Goal: Find specific page/section: Find specific page/section

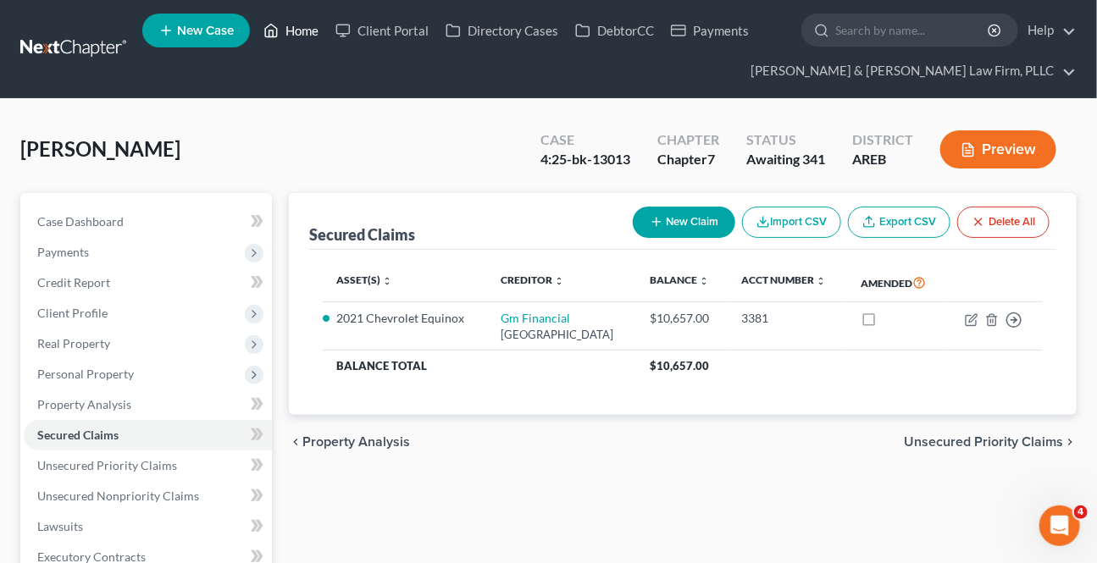
click at [301, 17] on link "Home" at bounding box center [291, 30] width 72 height 31
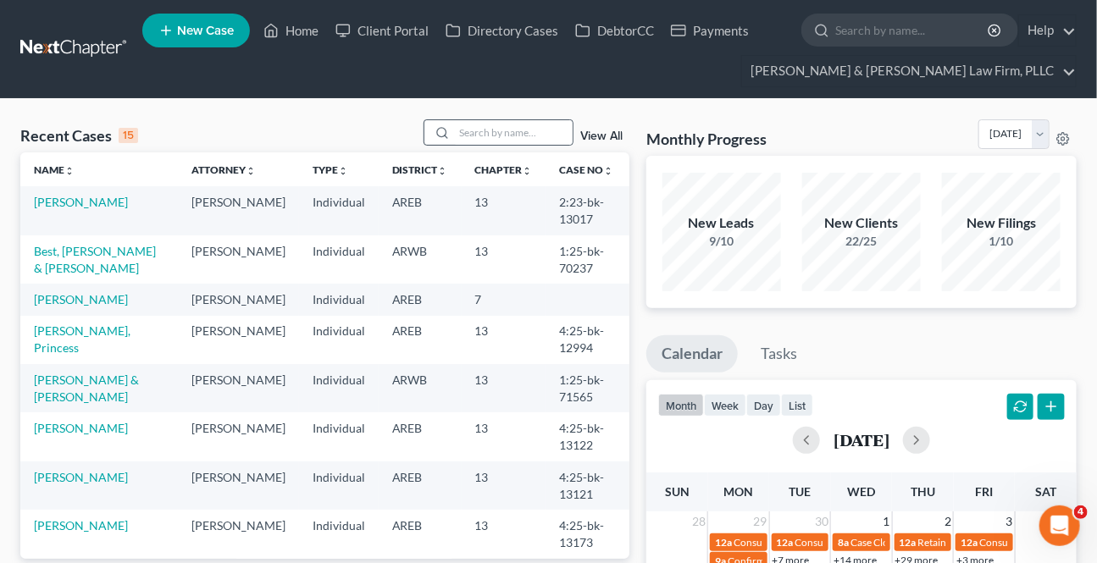
click at [449, 130] on div at bounding box center [439, 132] width 31 height 25
click at [459, 130] on input "search" at bounding box center [513, 132] width 119 height 25
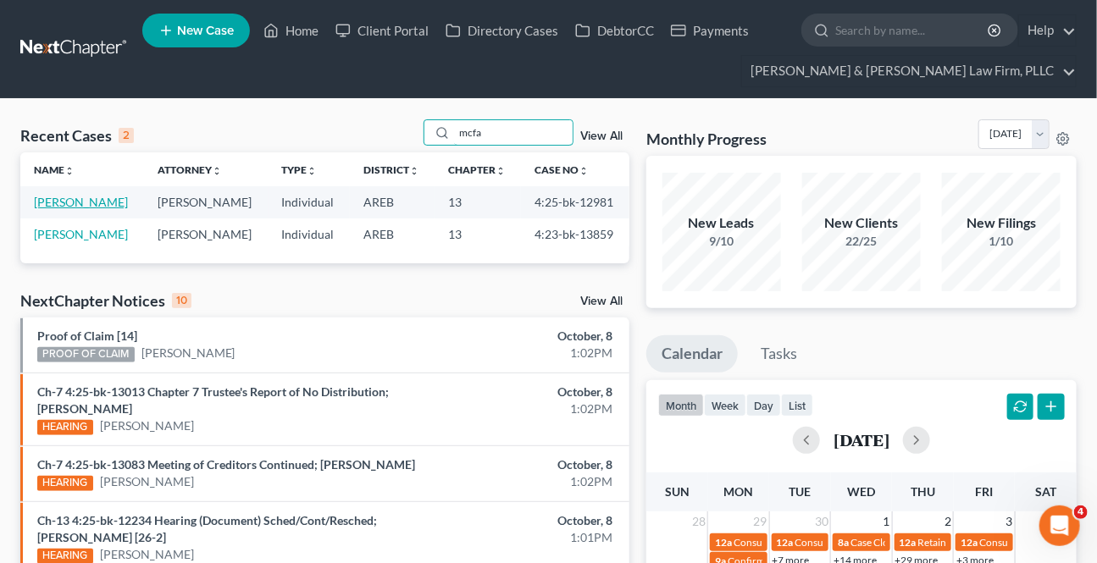
type input "mcfa"
click at [59, 201] on link "[PERSON_NAME]" at bounding box center [81, 202] width 94 height 14
select select "1"
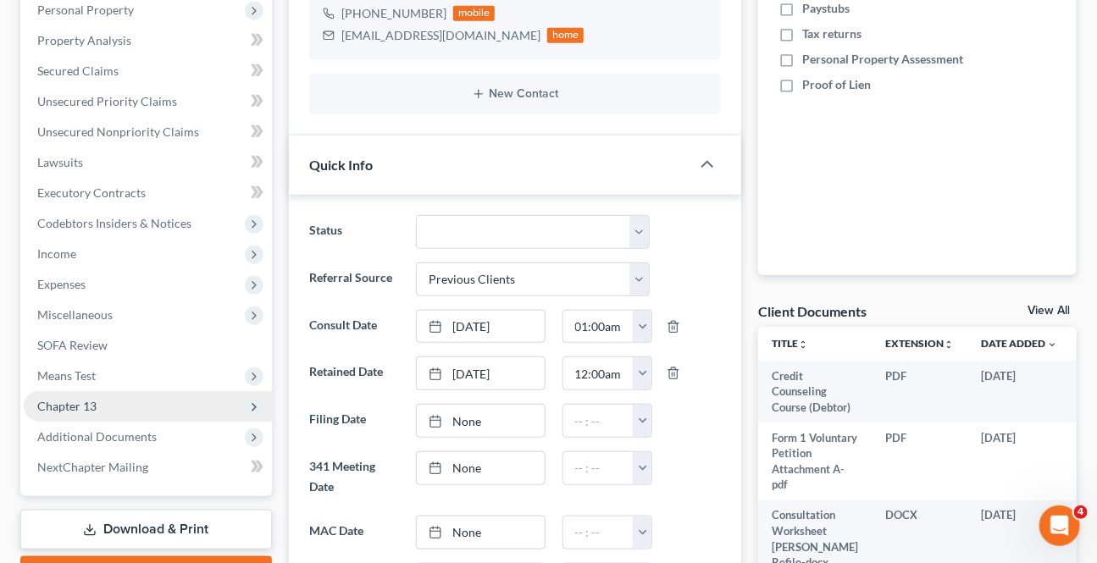
scroll to position [385, 0]
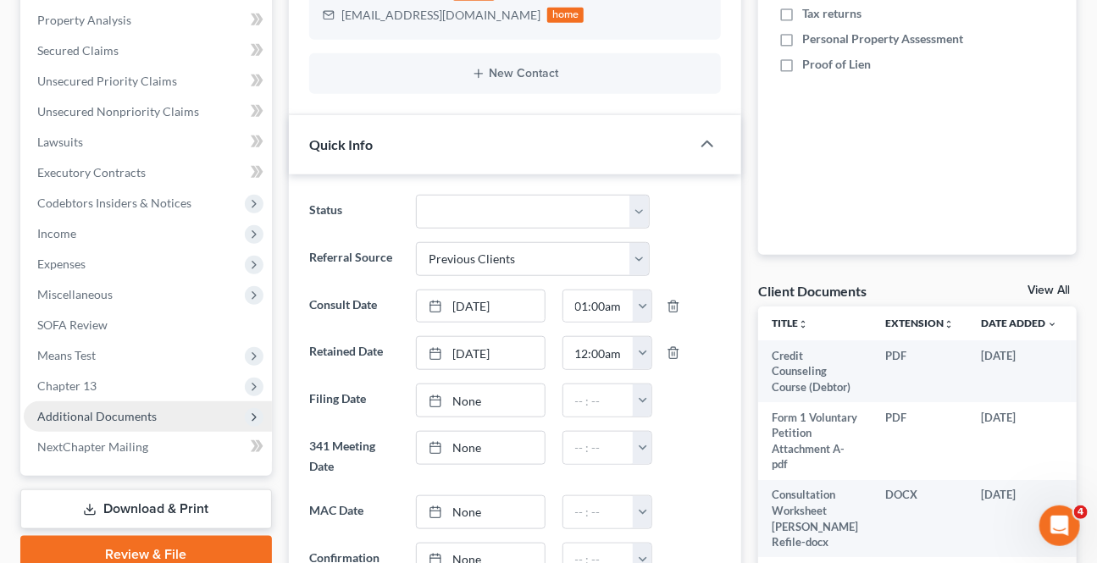
click at [92, 425] on span "Additional Documents" at bounding box center [148, 417] width 248 height 31
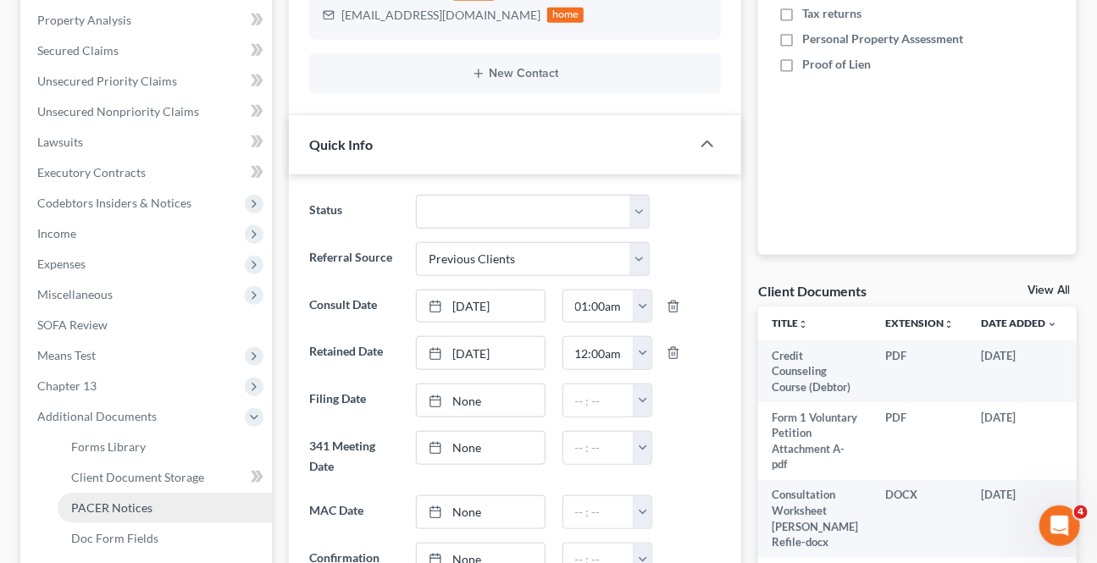
click at [83, 496] on link "PACER Notices" at bounding box center [165, 508] width 214 height 31
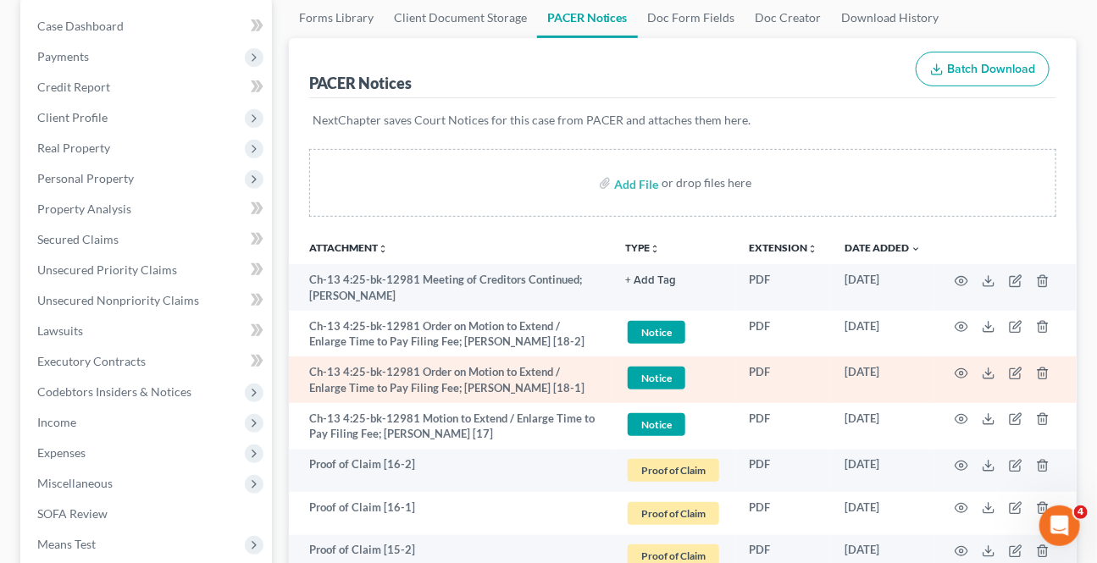
scroll to position [230, 0]
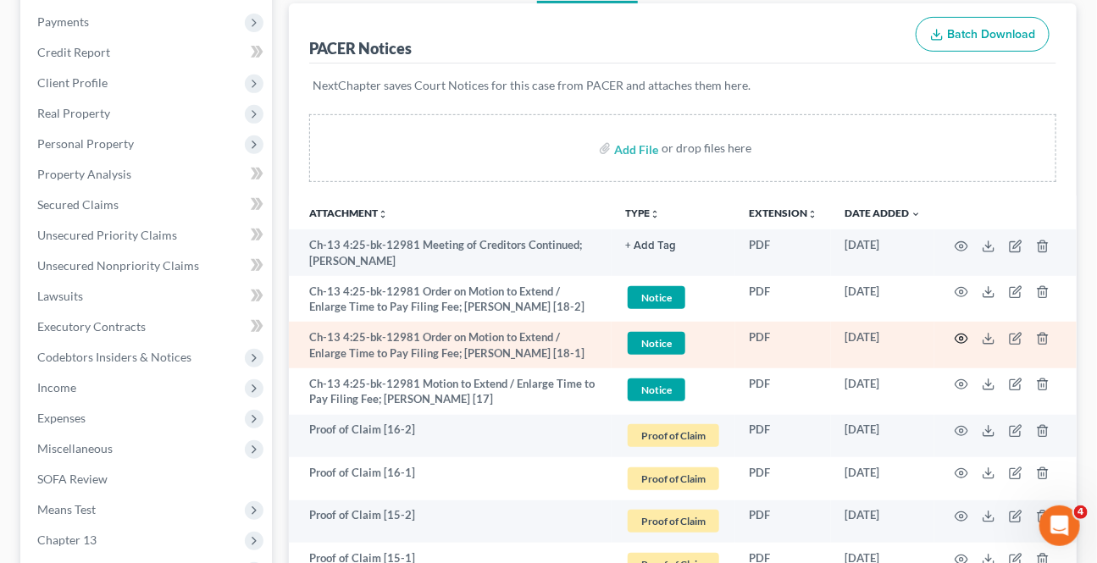
click at [957, 337] on icon "button" at bounding box center [962, 339] width 14 height 14
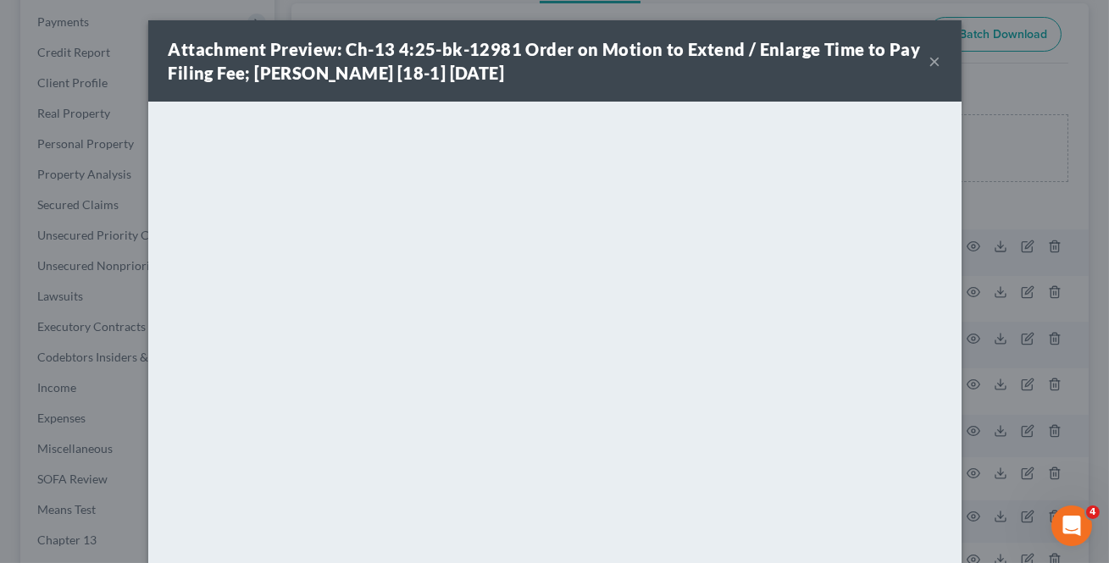
click at [934, 62] on button "×" at bounding box center [935, 61] width 12 height 20
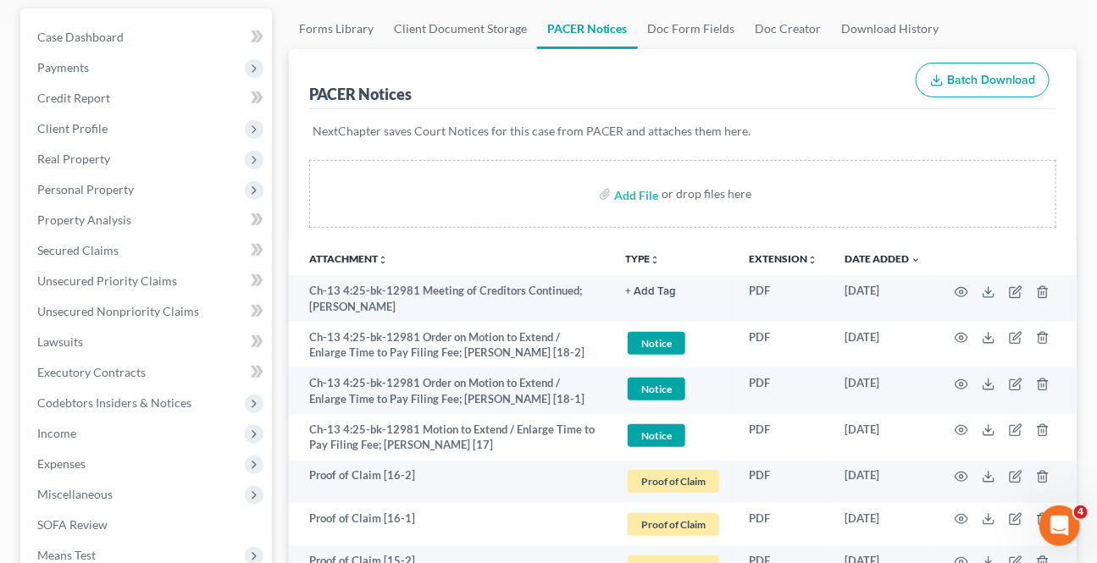
scroll to position [0, 0]
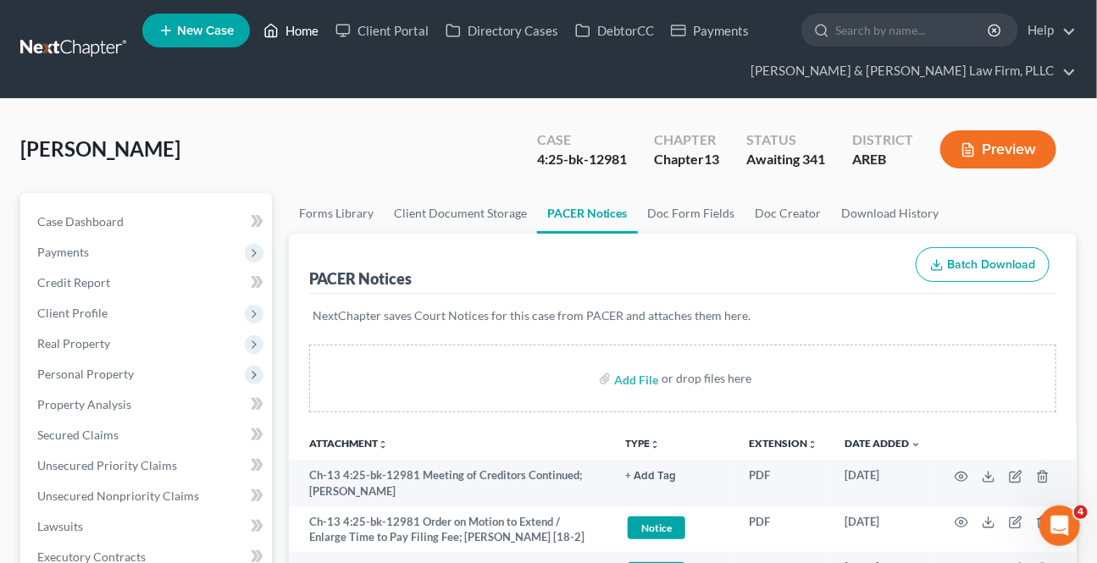
click at [307, 36] on link "Home" at bounding box center [291, 30] width 72 height 31
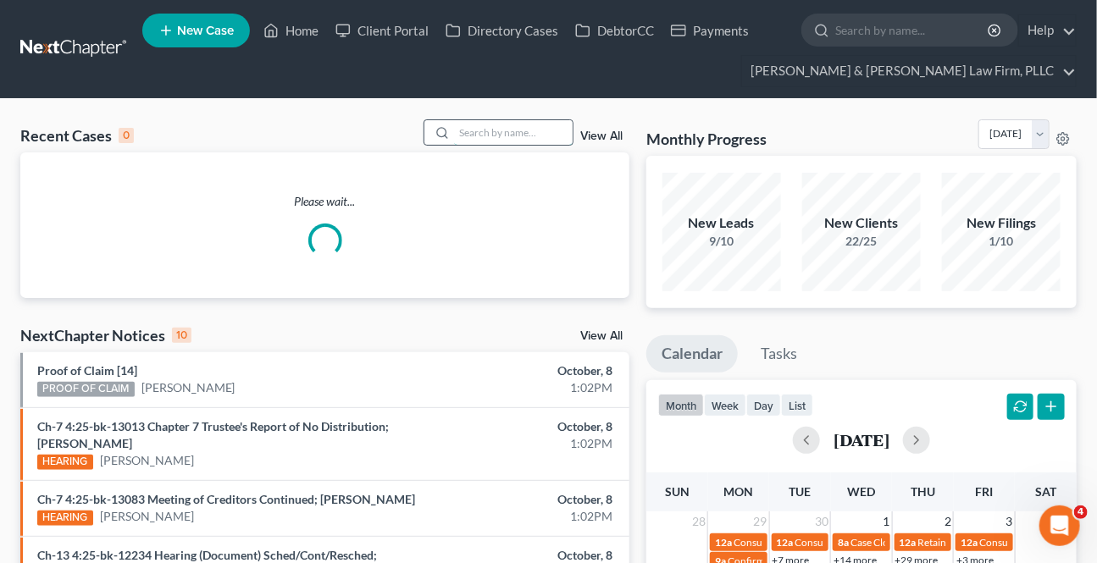
click at [508, 138] on input "search" at bounding box center [513, 132] width 119 height 25
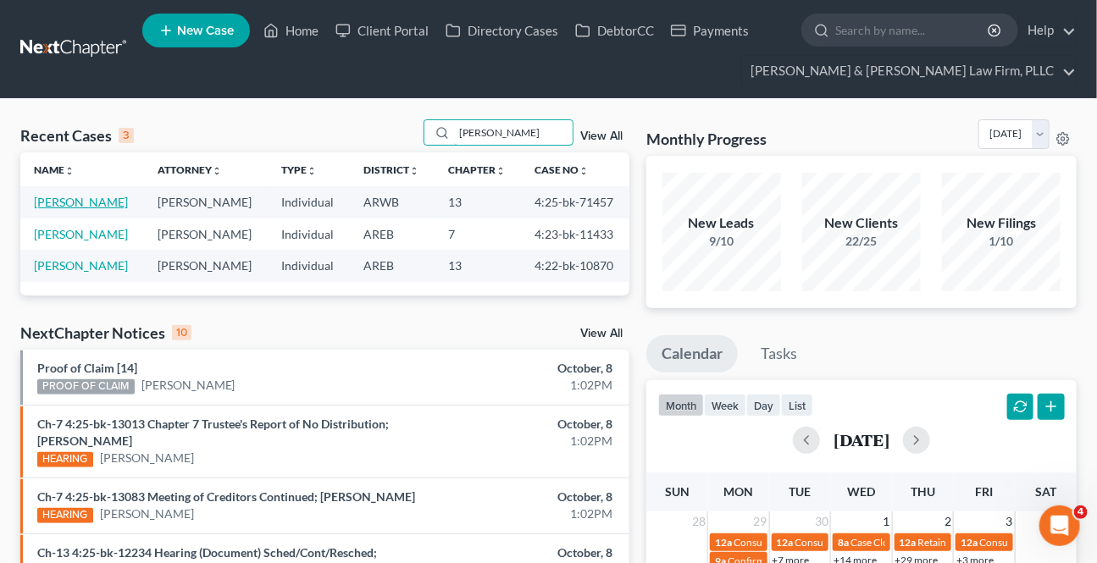
type input "[PERSON_NAME]"
click at [100, 207] on link "[PERSON_NAME]" at bounding box center [81, 202] width 94 height 14
select select "2"
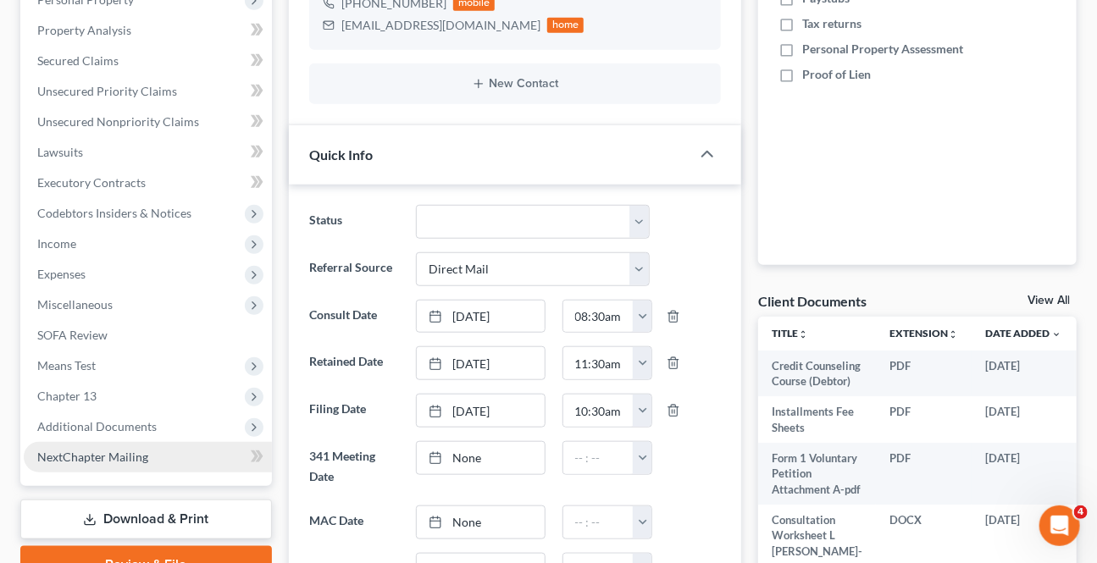
scroll to position [385, 0]
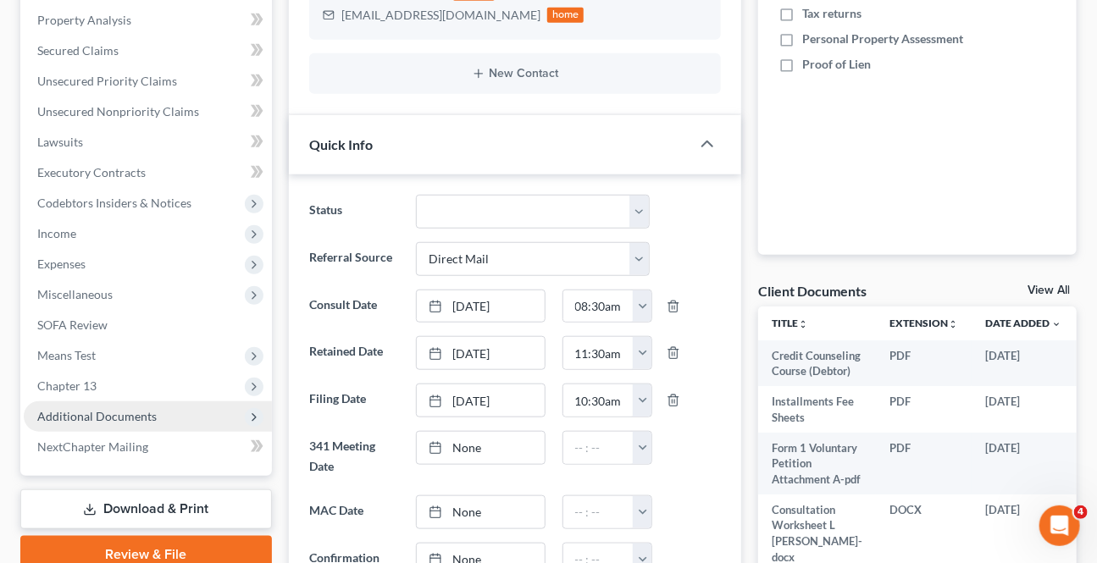
click at [73, 415] on span "Additional Documents" at bounding box center [96, 416] width 119 height 14
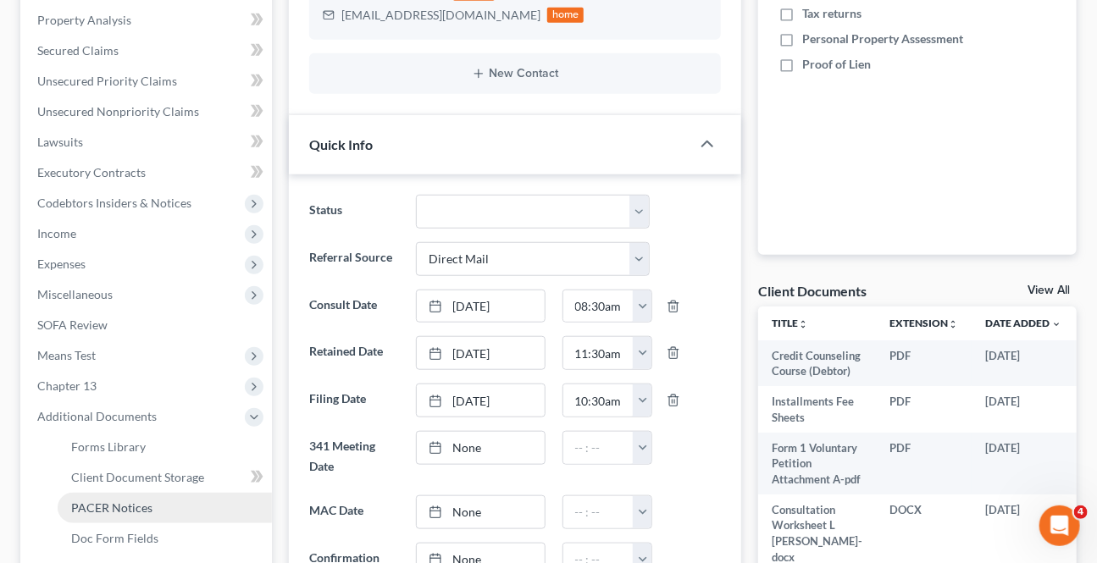
click at [78, 508] on span "PACER Notices" at bounding box center [111, 508] width 81 height 14
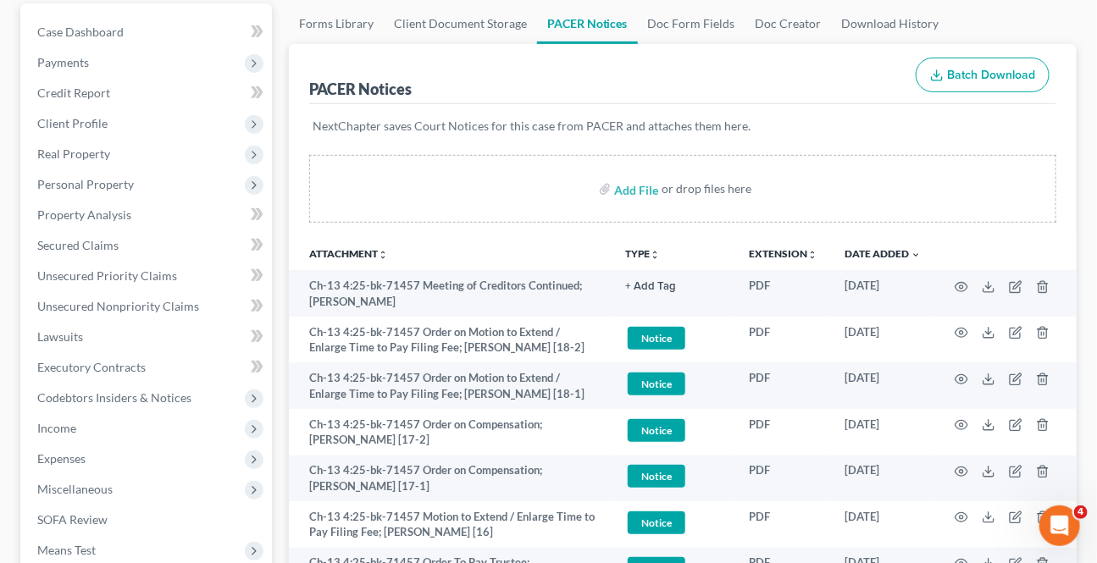
scroll to position [230, 0]
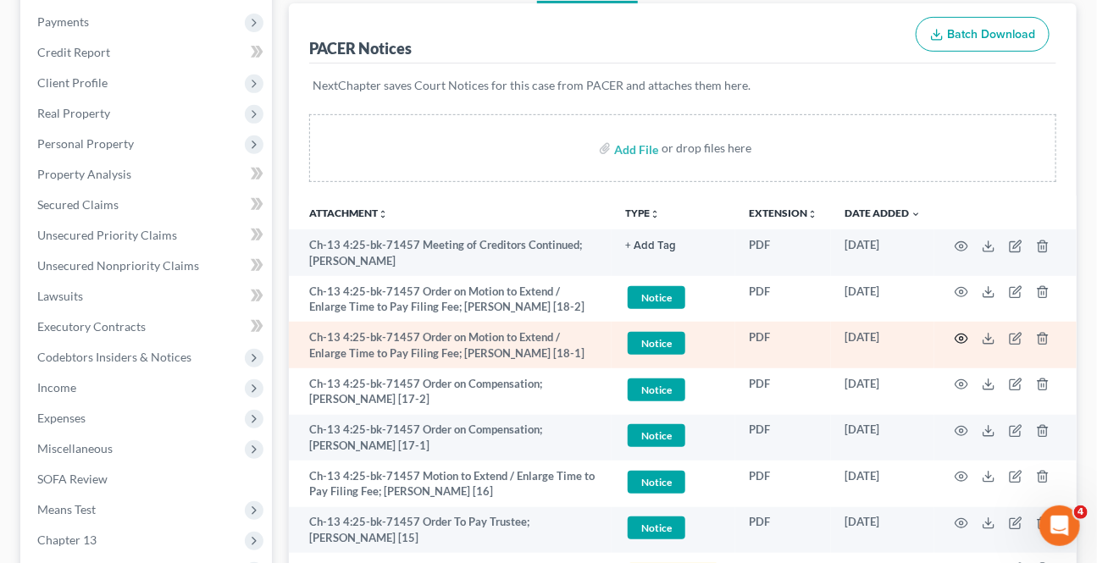
click at [957, 336] on icon "button" at bounding box center [962, 339] width 14 height 14
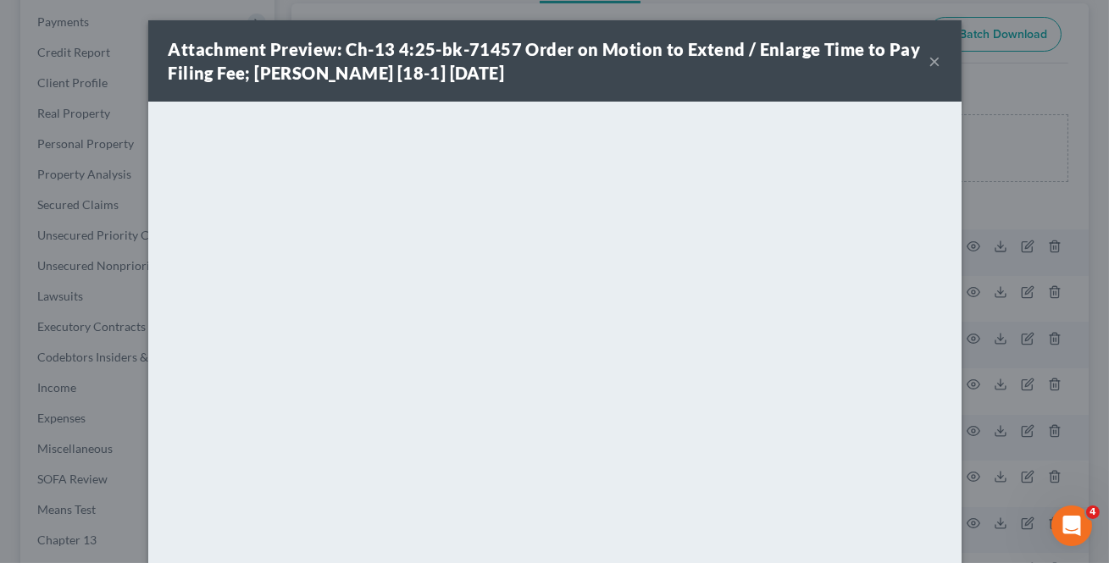
click at [929, 62] on button "×" at bounding box center [935, 61] width 12 height 20
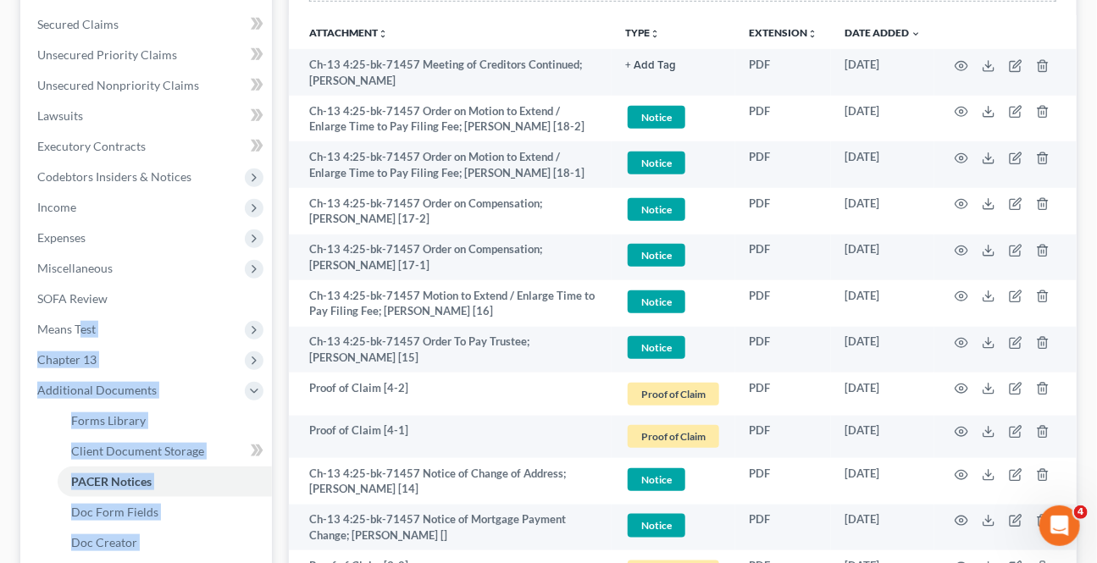
drag, startPoint x: 77, startPoint y: 506, endPoint x: 250, endPoint y: 588, distance: 191.4
